Goal: Information Seeking & Learning: Learn about a topic

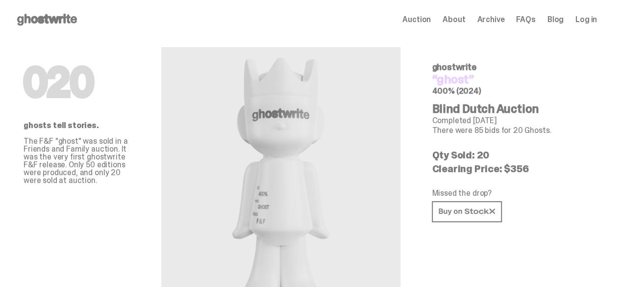
click at [76, 17] on use at bounding box center [47, 20] width 60 height 12
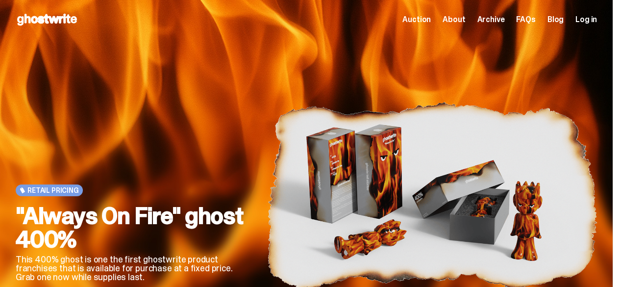
click at [423, 20] on span "Auction" at bounding box center [416, 20] width 28 height 8
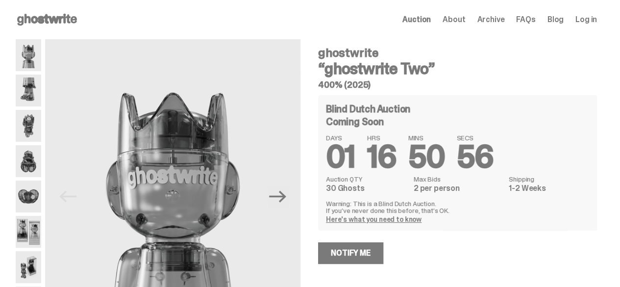
click at [73, 24] on icon at bounding box center [47, 20] width 63 height 16
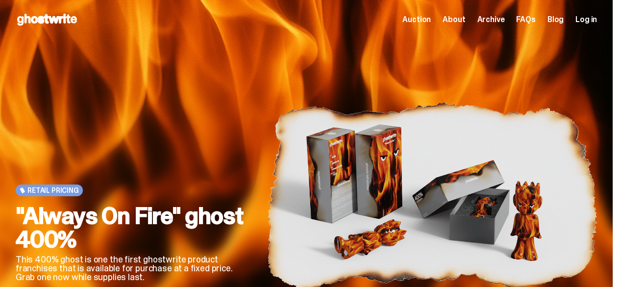
click at [507, 23] on div "Auction About Archive FAQs Blog Log in" at bounding box center [499, 20] width 195 height 12
click at [499, 16] on span "Archive" at bounding box center [490, 20] width 27 height 8
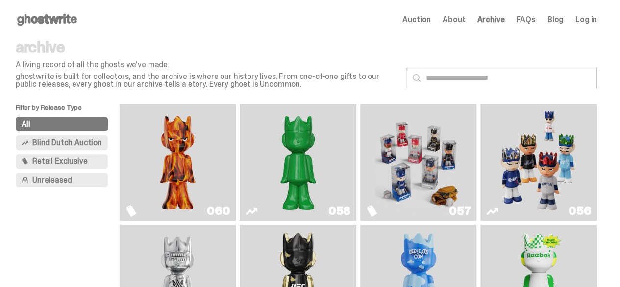
click at [90, 146] on span "Blind Dutch Auction" at bounding box center [67, 143] width 70 height 8
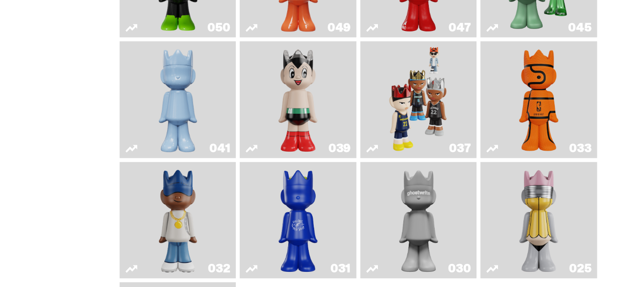
scroll to position [481, 0]
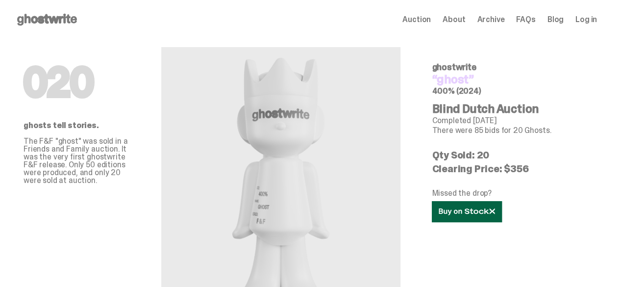
click at [495, 215] on icon at bounding box center [467, 211] width 56 height 7
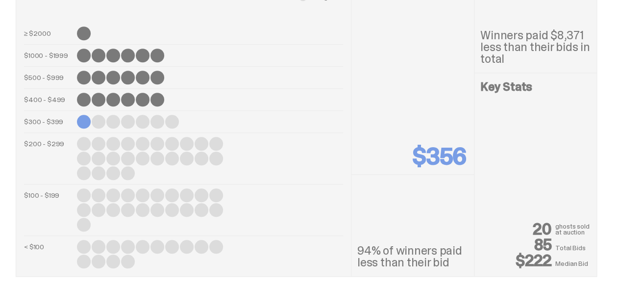
scroll to position [402, 0]
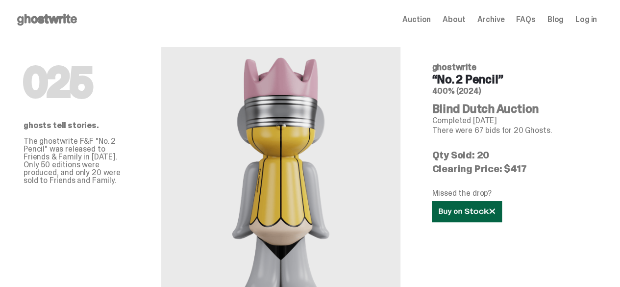
click at [495, 215] on icon at bounding box center [467, 211] width 56 height 7
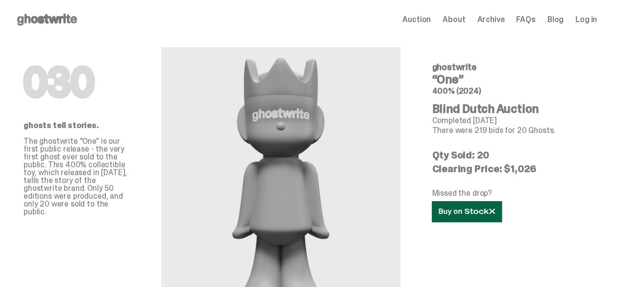
click at [495, 215] on use at bounding box center [467, 211] width 56 height 7
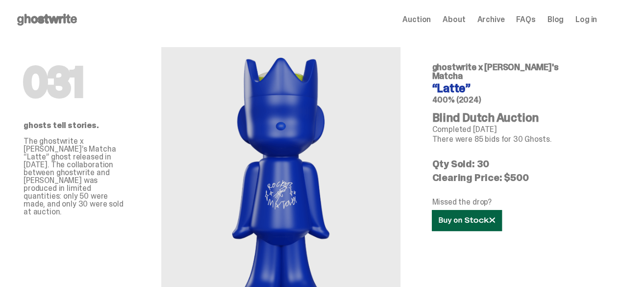
click at [495, 224] on icon at bounding box center [467, 220] width 56 height 7
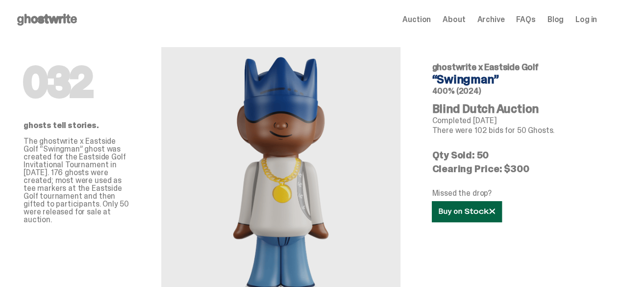
click at [495, 215] on icon at bounding box center [467, 211] width 56 height 7
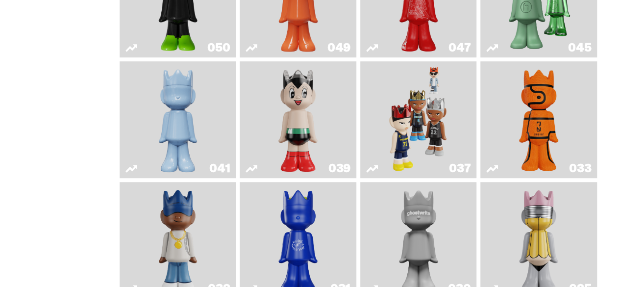
scroll to position [284, 0]
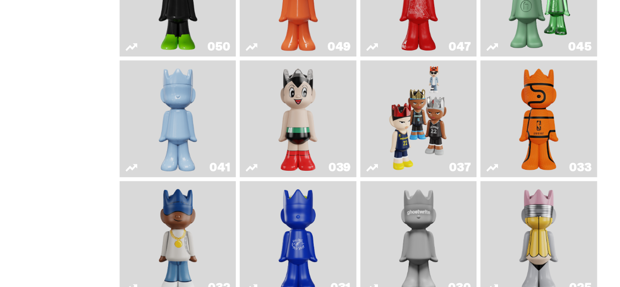
click at [552, 122] on img "Game Ball" at bounding box center [538, 118] width 47 height 109
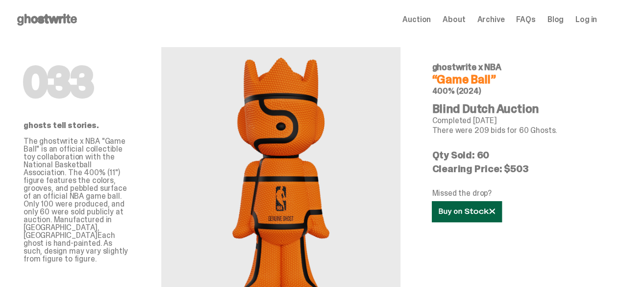
click at [495, 215] on use at bounding box center [467, 211] width 56 height 7
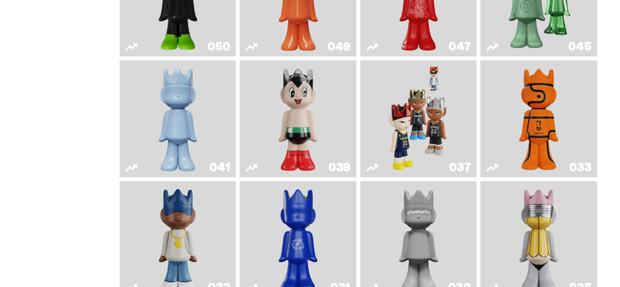
click at [422, 126] on img "Game Face (2024)" at bounding box center [418, 118] width 61 height 109
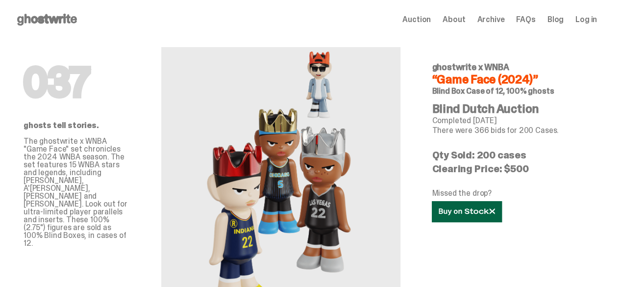
click at [502, 222] on link at bounding box center [467, 211] width 70 height 21
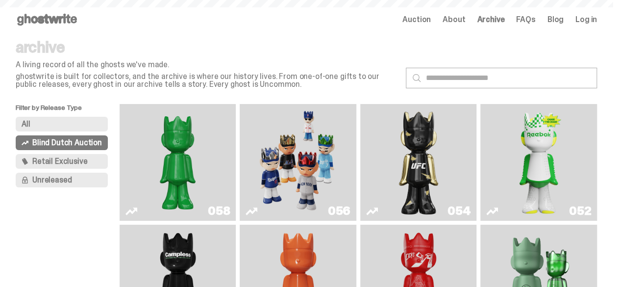
scroll to position [284, 0]
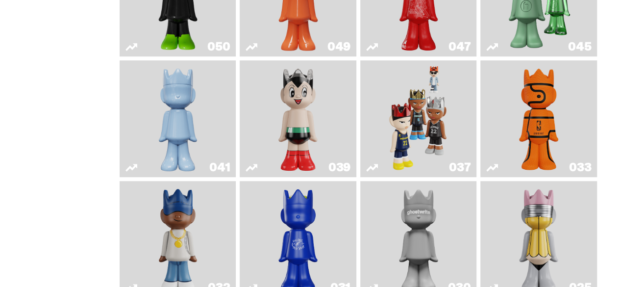
click at [299, 129] on img "Astro Boy" at bounding box center [297, 118] width 47 height 109
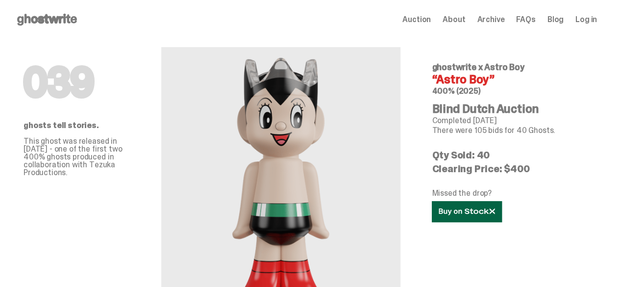
click at [502, 222] on link at bounding box center [467, 211] width 70 height 21
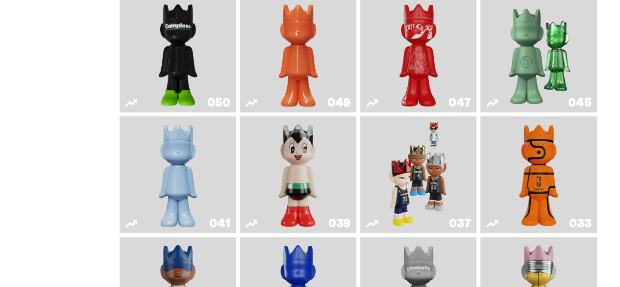
scroll to position [223, 0]
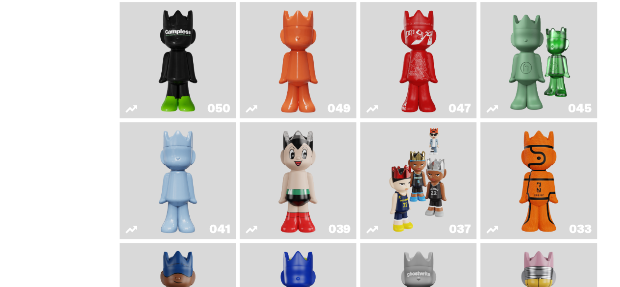
click at [191, 149] on img "Schrödinger's ghost: Winter Blue" at bounding box center [177, 180] width 47 height 109
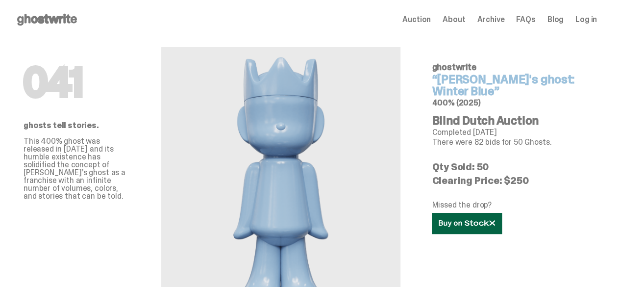
click at [502, 234] on link at bounding box center [467, 223] width 70 height 21
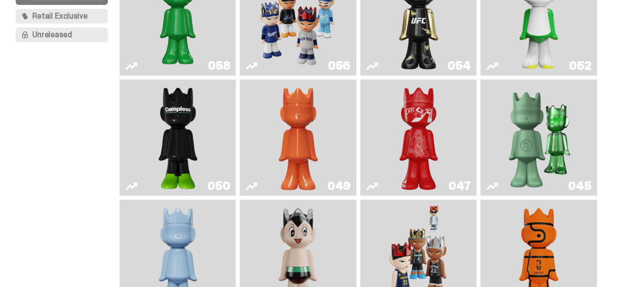
scroll to position [144, 0]
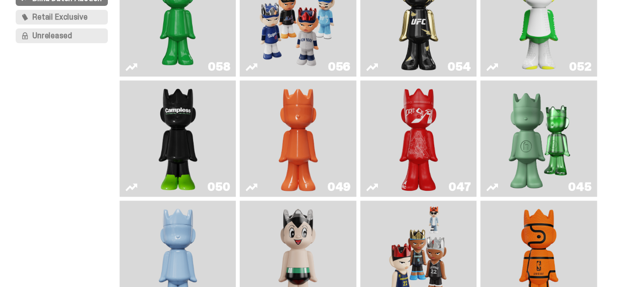
click at [528, 146] on img "Present" at bounding box center [538, 138] width 74 height 109
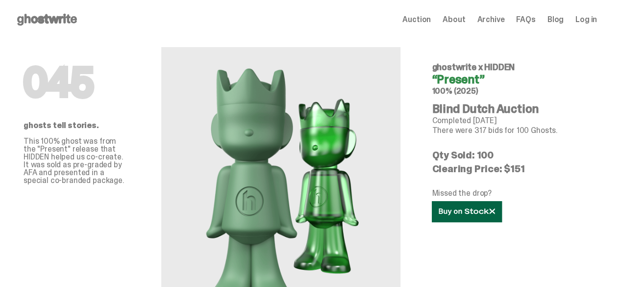
click at [502, 222] on link at bounding box center [467, 211] width 70 height 21
